Goal: Transaction & Acquisition: Purchase product/service

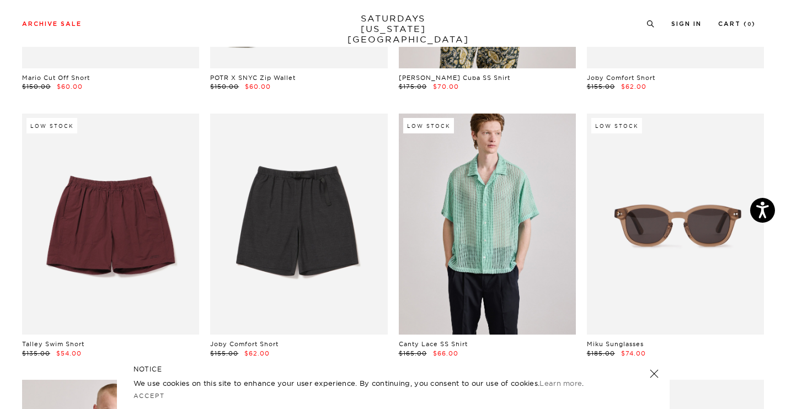
scroll to position [2186, 0]
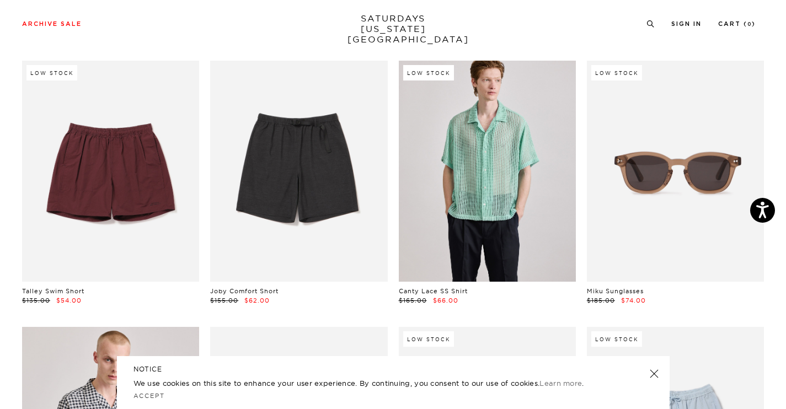
drag, startPoint x: 643, startPoint y: 135, endPoint x: 181, endPoint y: 1, distance: 481.0
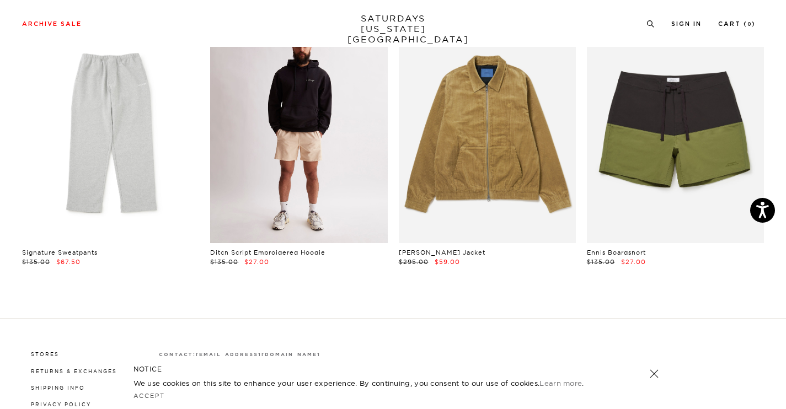
scroll to position [15572, 0]
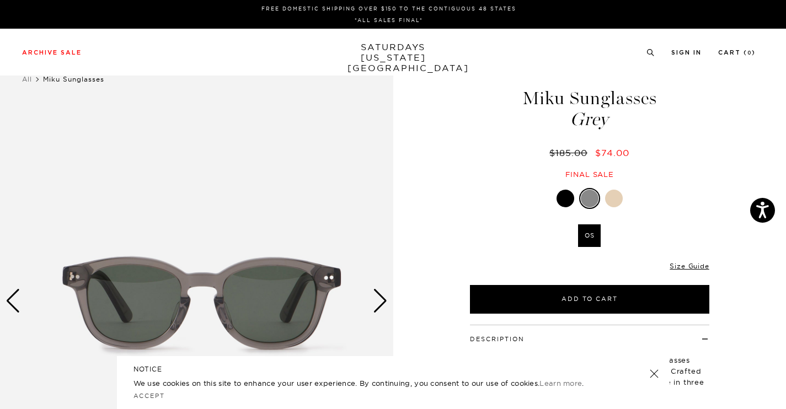
click at [377, 307] on div "Next slide" at bounding box center [380, 301] width 15 height 24
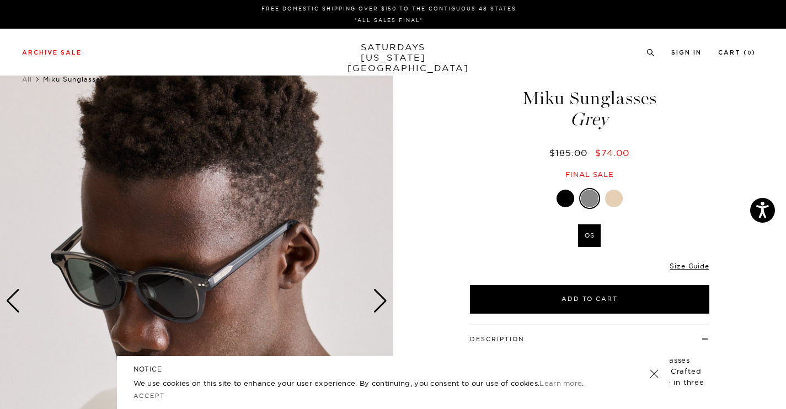
click at [377, 307] on div "Next slide" at bounding box center [380, 301] width 15 height 24
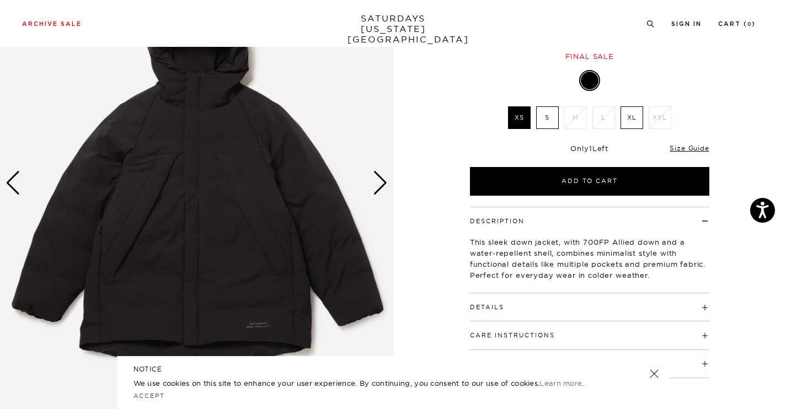
scroll to position [123, 0]
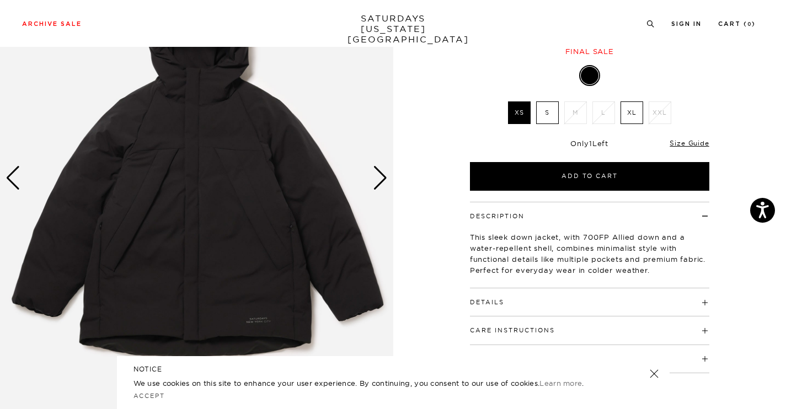
click at [380, 184] on div "Next slide" at bounding box center [380, 178] width 15 height 24
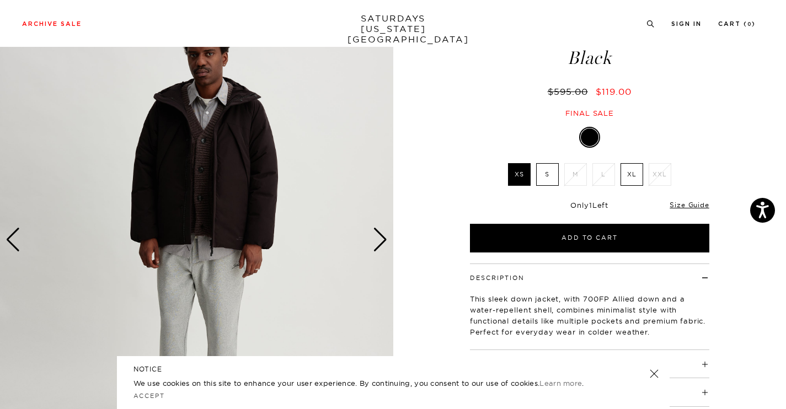
scroll to position [51, 0]
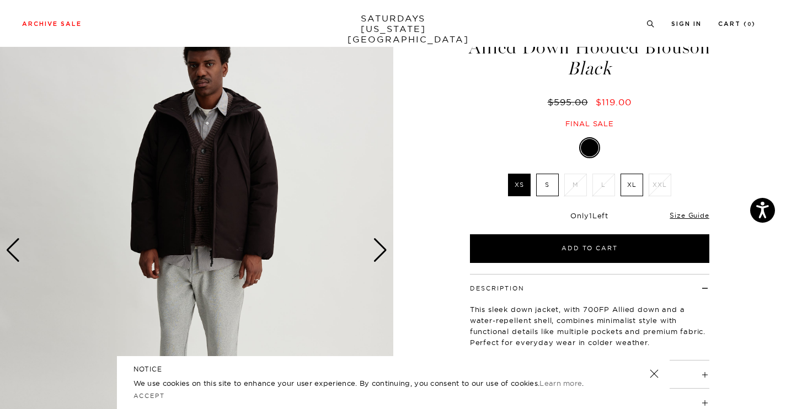
click at [384, 250] on div "Next slide" at bounding box center [380, 250] width 15 height 24
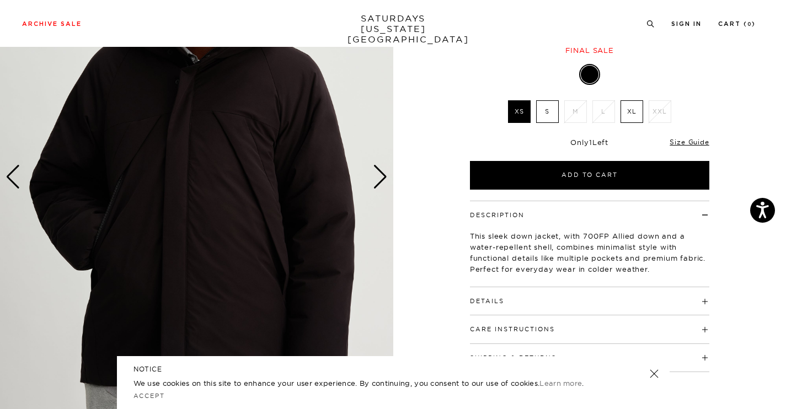
scroll to position [161, 0]
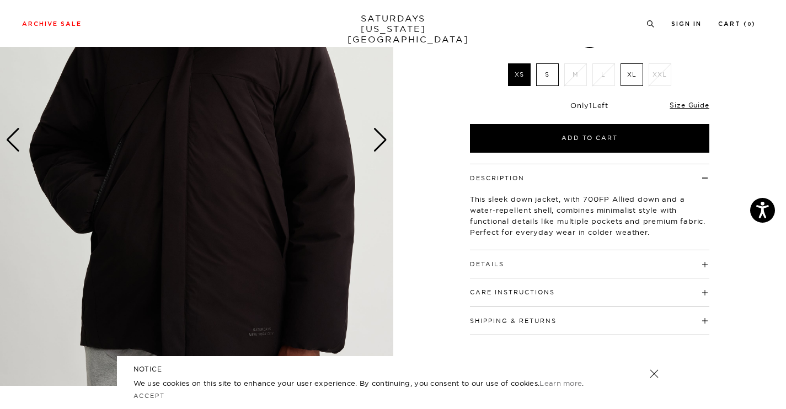
click at [379, 136] on div "Next slide" at bounding box center [380, 140] width 15 height 24
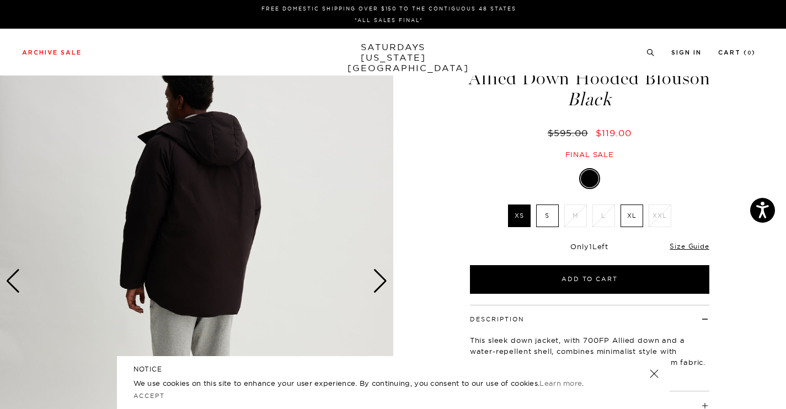
scroll to position [0, 0]
